Goal: Transaction & Acquisition: Purchase product/service

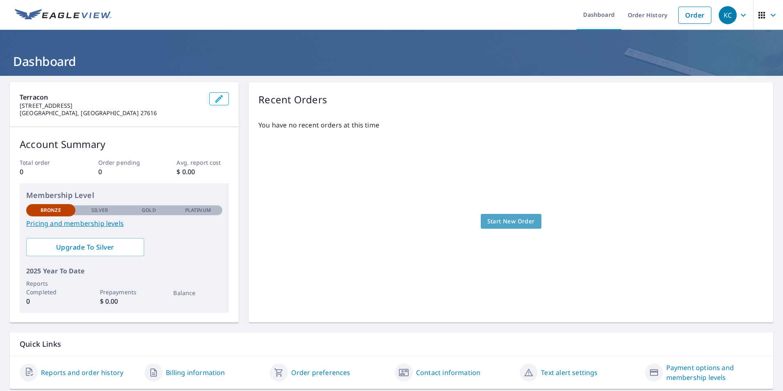
click at [508, 222] on span "Start New Order" at bounding box center [511, 221] width 48 height 10
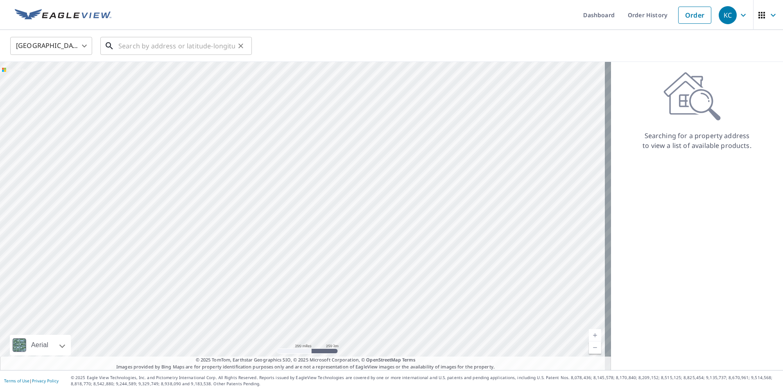
click at [172, 48] on input "text" at bounding box center [176, 45] width 117 height 23
click at [158, 40] on input "text" at bounding box center [176, 45] width 117 height 23
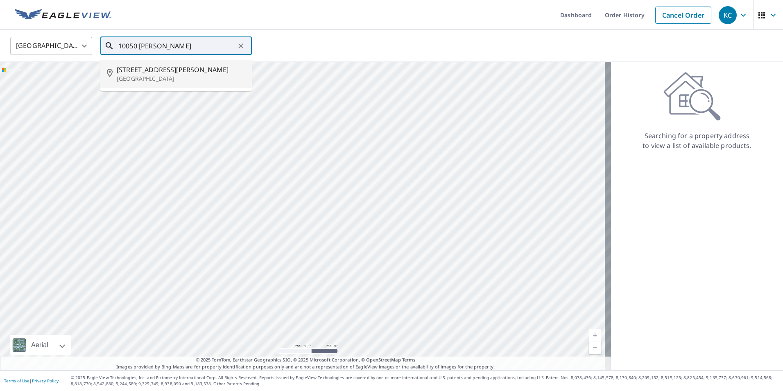
click at [154, 76] on p "[GEOGRAPHIC_DATA]" at bounding box center [181, 79] width 129 height 8
type input "[STREET_ADDRESS][PERSON_NAME]"
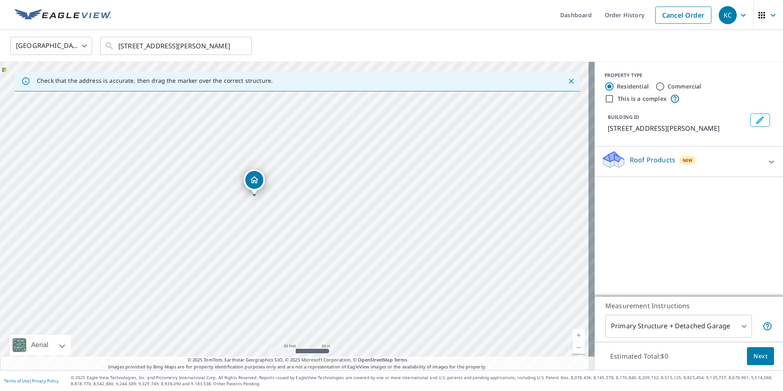
drag, startPoint x: 297, startPoint y: 193, endPoint x: 365, endPoint y: 147, distance: 82.0
click at [365, 147] on div "[STREET_ADDRESS][PERSON_NAME]" at bounding box center [297, 216] width 595 height 308
drag, startPoint x: 280, startPoint y: 198, endPoint x: 312, endPoint y: 194, distance: 33.1
click at [312, 194] on div "[STREET_ADDRESS][PERSON_NAME]" at bounding box center [297, 216] width 595 height 308
drag, startPoint x: 321, startPoint y: 186, endPoint x: 309, endPoint y: 282, distance: 96.1
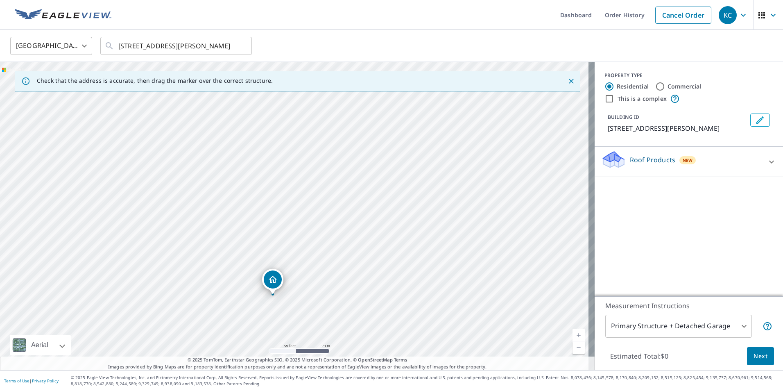
click at [309, 282] on div "[STREET_ADDRESS][PERSON_NAME]" at bounding box center [297, 216] width 595 height 308
drag, startPoint x: 305, startPoint y: 242, endPoint x: 306, endPoint y: 206, distance: 36.9
click at [306, 206] on div "[STREET_ADDRESS][PERSON_NAME]" at bounding box center [297, 216] width 595 height 308
click at [272, 238] on icon "Dropped pin, building 1, Residential property, 10050 Durant Rd Raleigh, NC 27614" at bounding box center [272, 234] width 8 height 7
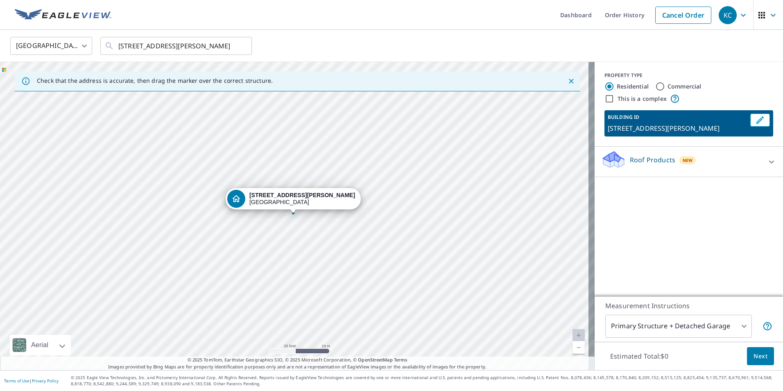
click at [655, 85] on input "Commercial" at bounding box center [660, 86] width 10 height 10
radio input "true"
type input "4"
click at [767, 190] on icon at bounding box center [772, 192] width 10 height 10
click at [767, 196] on icon at bounding box center [772, 192] width 10 height 10
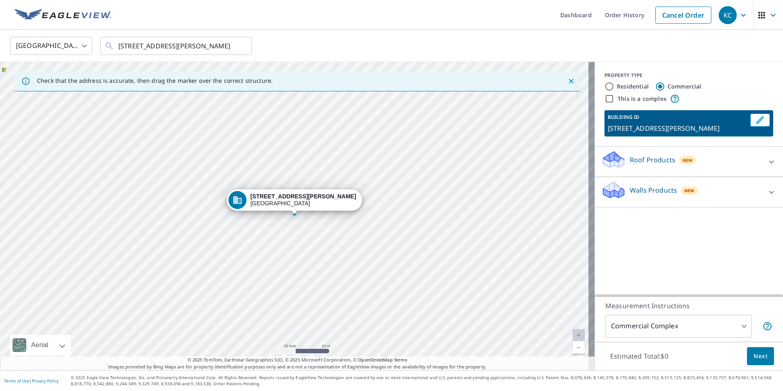
click at [767, 163] on icon at bounding box center [772, 162] width 10 height 10
click at [767, 160] on icon at bounding box center [772, 162] width 10 height 10
click at [630, 163] on p "Roof Products" at bounding box center [652, 160] width 45 height 10
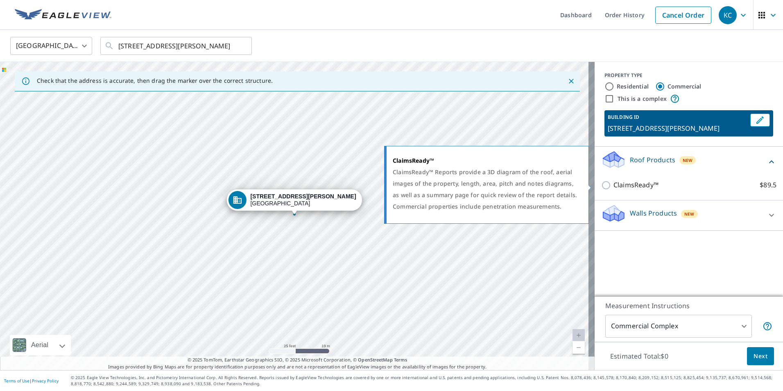
click at [613, 185] on p "ClaimsReady™" at bounding box center [635, 185] width 45 height 10
click at [608, 185] on input "ClaimsReady™ $89.5" at bounding box center [607, 185] width 12 height 10
checkbox input "true"
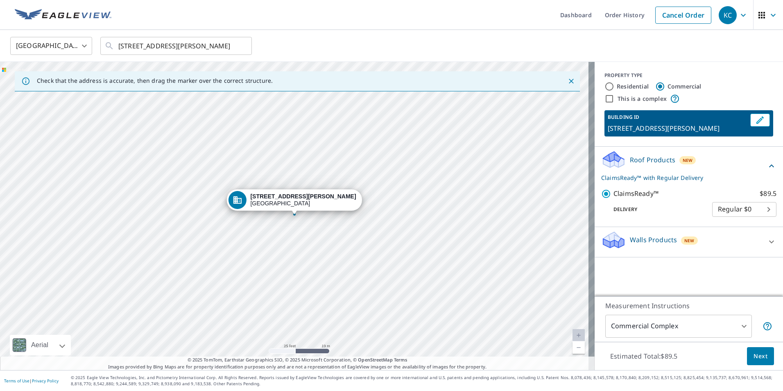
click at [752, 208] on body "KC KC Dashboard Order History Cancel Order KC [GEOGRAPHIC_DATA] [GEOGRAPHIC_DAT…" at bounding box center [391, 195] width 783 height 391
click at [675, 216] on div at bounding box center [391, 195] width 783 height 391
click at [753, 353] on span "Next" at bounding box center [760, 356] width 14 height 10
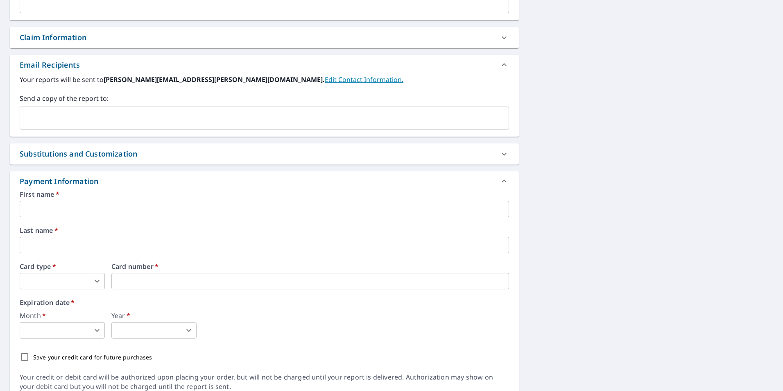
scroll to position [287, 0]
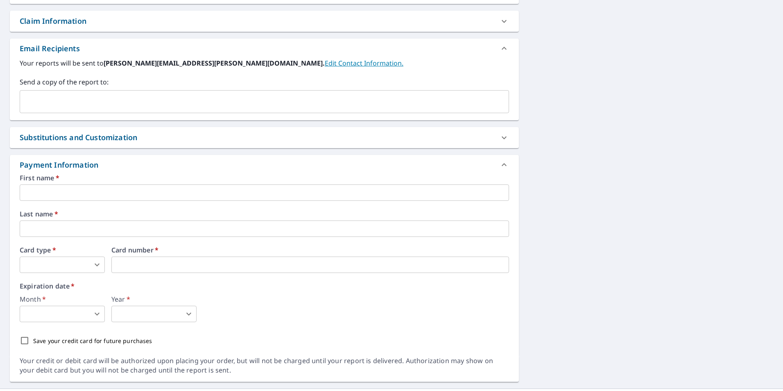
click at [123, 191] on input "text" at bounding box center [264, 192] width 489 height 16
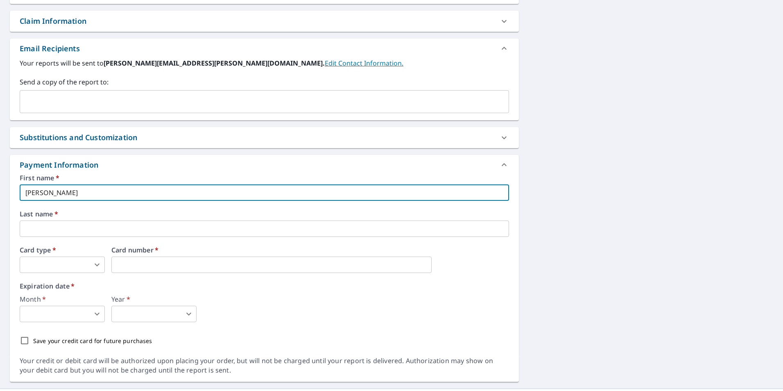
type input "[PERSON_NAME]"
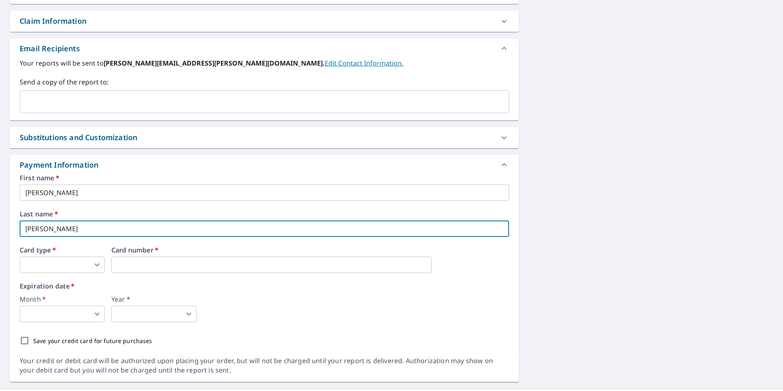
type input "[PERSON_NAME]"
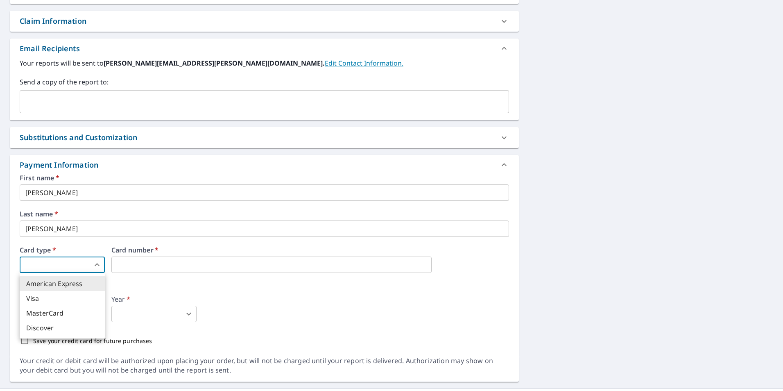
click at [97, 265] on body "KC KC Dashboard Order History Cancel Order KC Dashboard / Finalize Order Finali…" at bounding box center [391, 195] width 783 height 391
click at [48, 303] on li "Visa" at bounding box center [62, 298] width 85 height 15
type input "2"
click at [95, 316] on body "KC KC Dashboard Order History Cancel Order KC Dashboard / Finalize Order Finali…" at bounding box center [391, 195] width 783 height 391
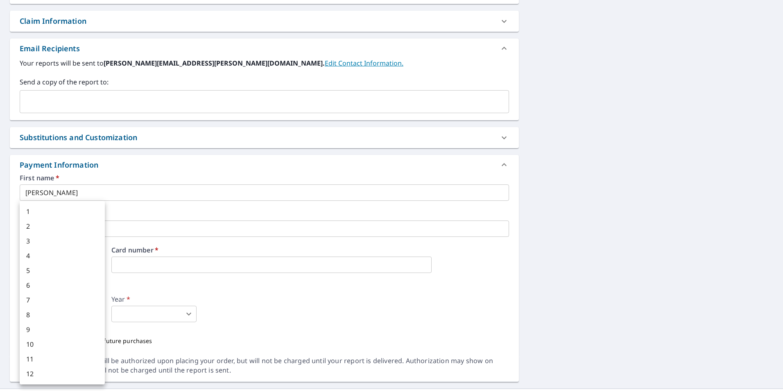
click at [46, 341] on li "10" at bounding box center [62, 344] width 85 height 15
type input "10"
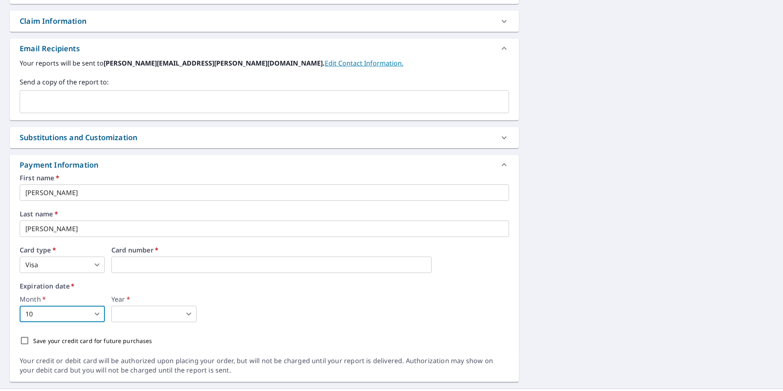
click at [149, 312] on body "KC KC Dashboard Order History Cancel Order KC Dashboard / Finalize Order Finali…" at bounding box center [391, 195] width 783 height 391
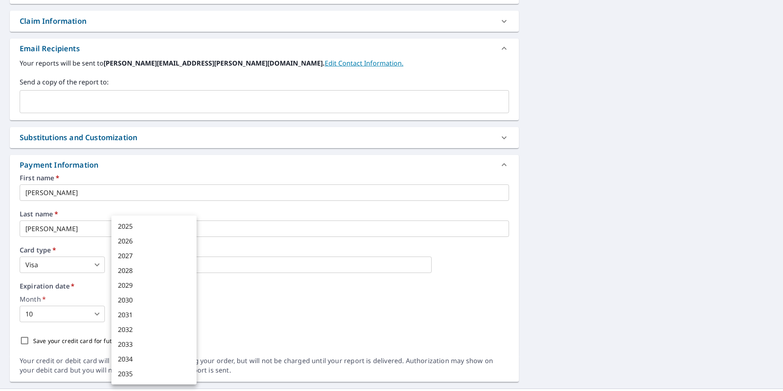
click at [135, 271] on li "2028" at bounding box center [153, 270] width 85 height 15
type input "2028"
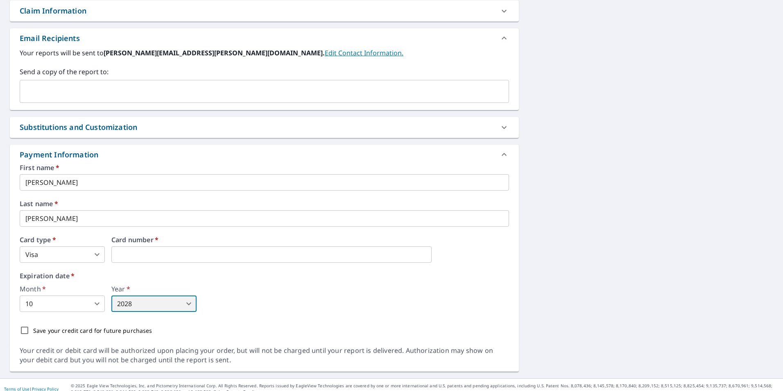
scroll to position [305, 0]
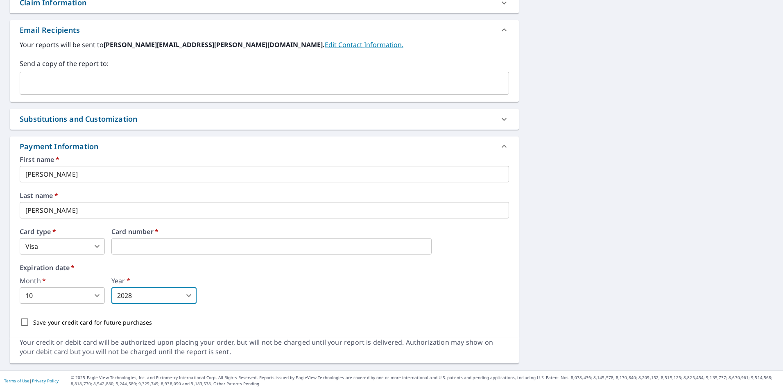
click at [379, 286] on div "Month   * 10 10 ​ Year   * 2028 2028 ​" at bounding box center [264, 290] width 489 height 26
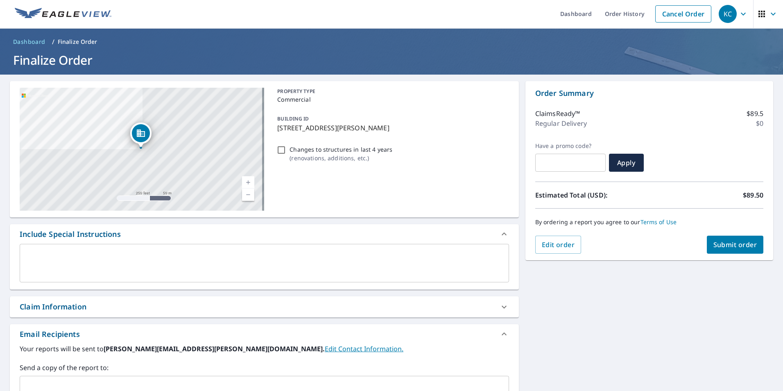
scroll to position [0, 0]
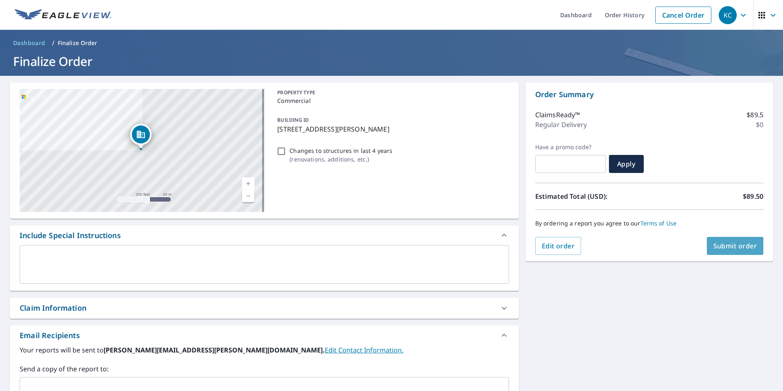
click at [731, 249] on span "Submit order" at bounding box center [735, 245] width 44 height 9
